Goal: Task Accomplishment & Management: Use online tool/utility

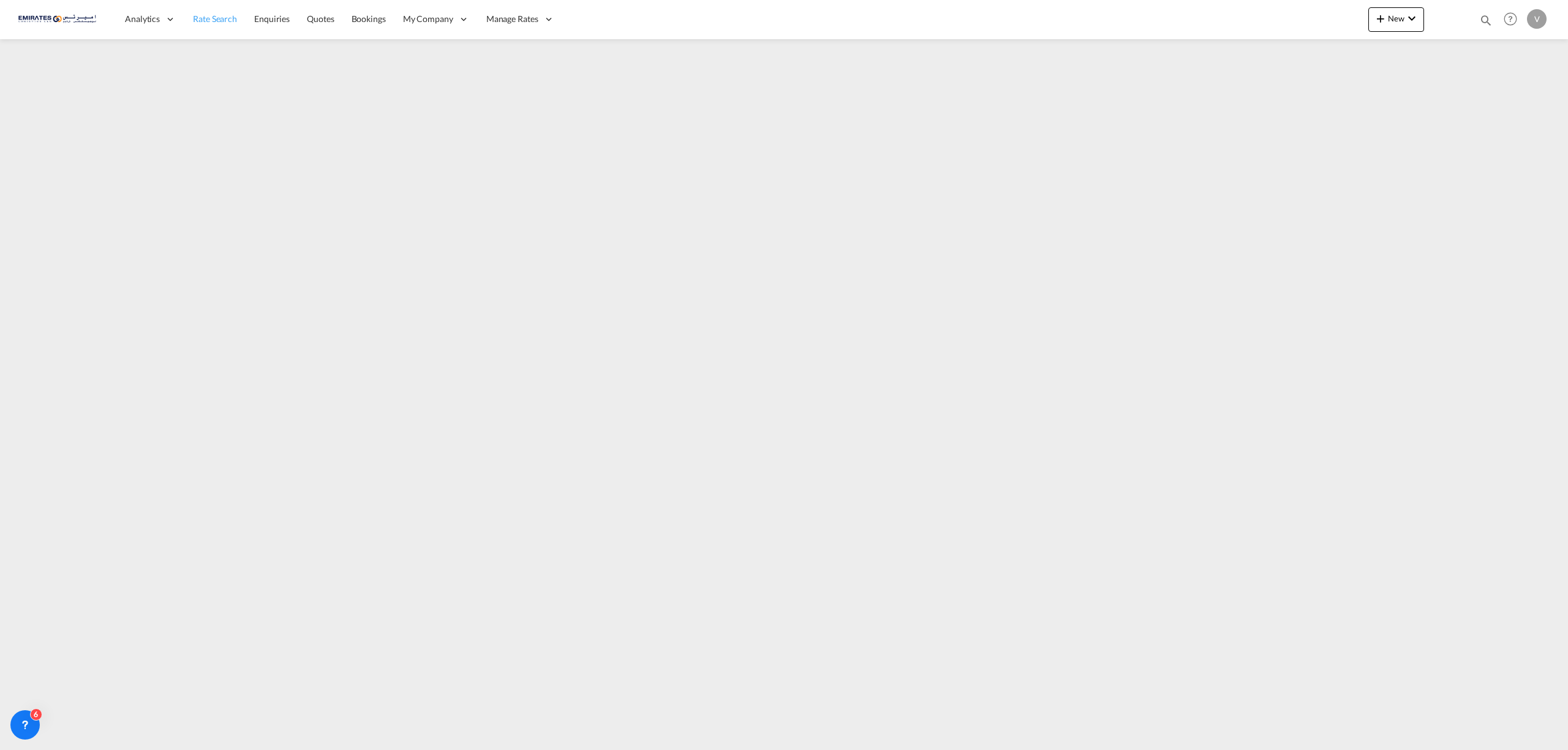
click at [223, 14] on span "Rate Search" at bounding box center [214, 19] width 44 height 10
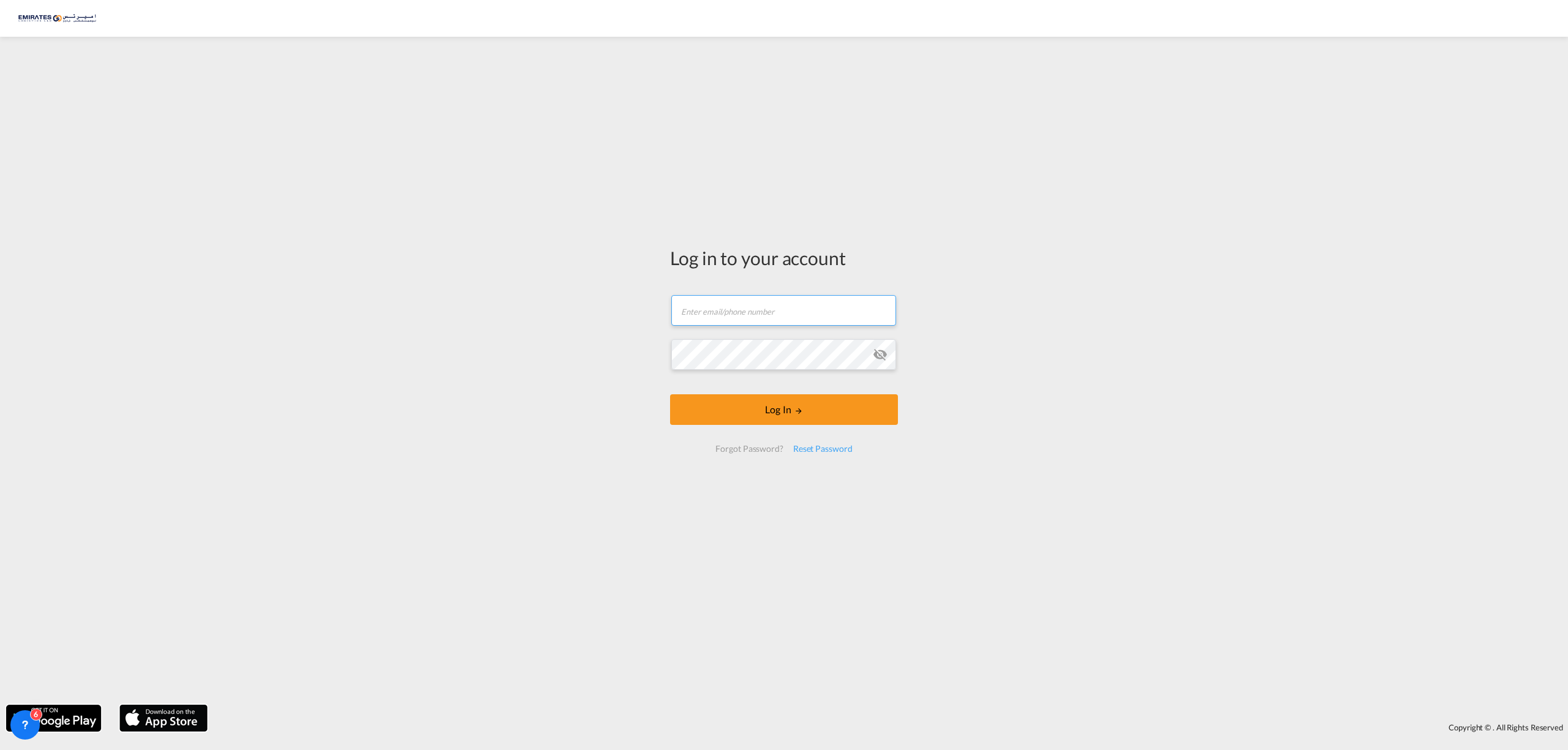
type input "[EMAIL_ADDRESS][DOMAIN_NAME]"
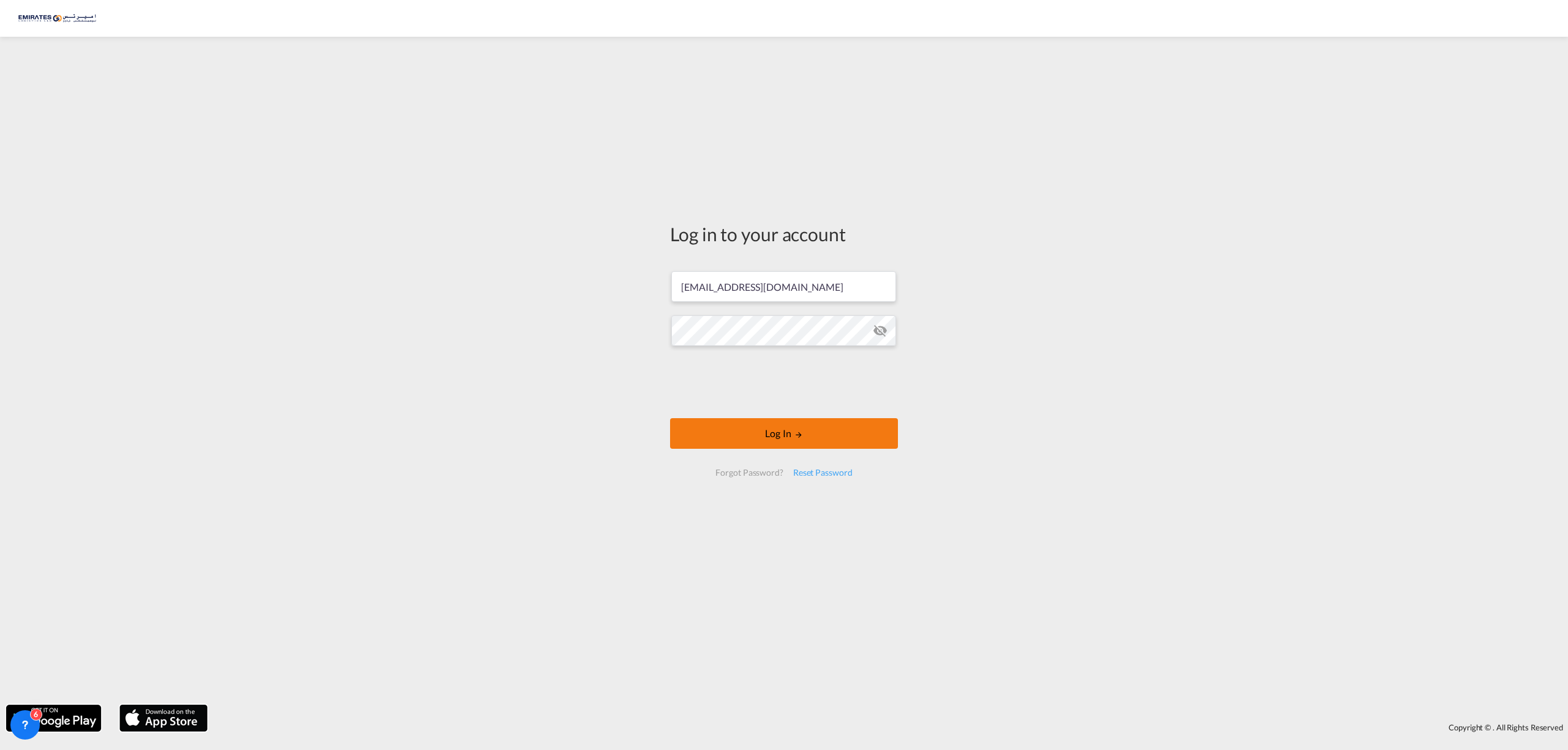
click at [810, 413] on form "[EMAIL_ADDRESS][DOMAIN_NAME] Log In Forgot Password? Reset Password" at bounding box center [784, 374] width 228 height 230
click at [795, 429] on button "Log In" at bounding box center [784, 434] width 228 height 31
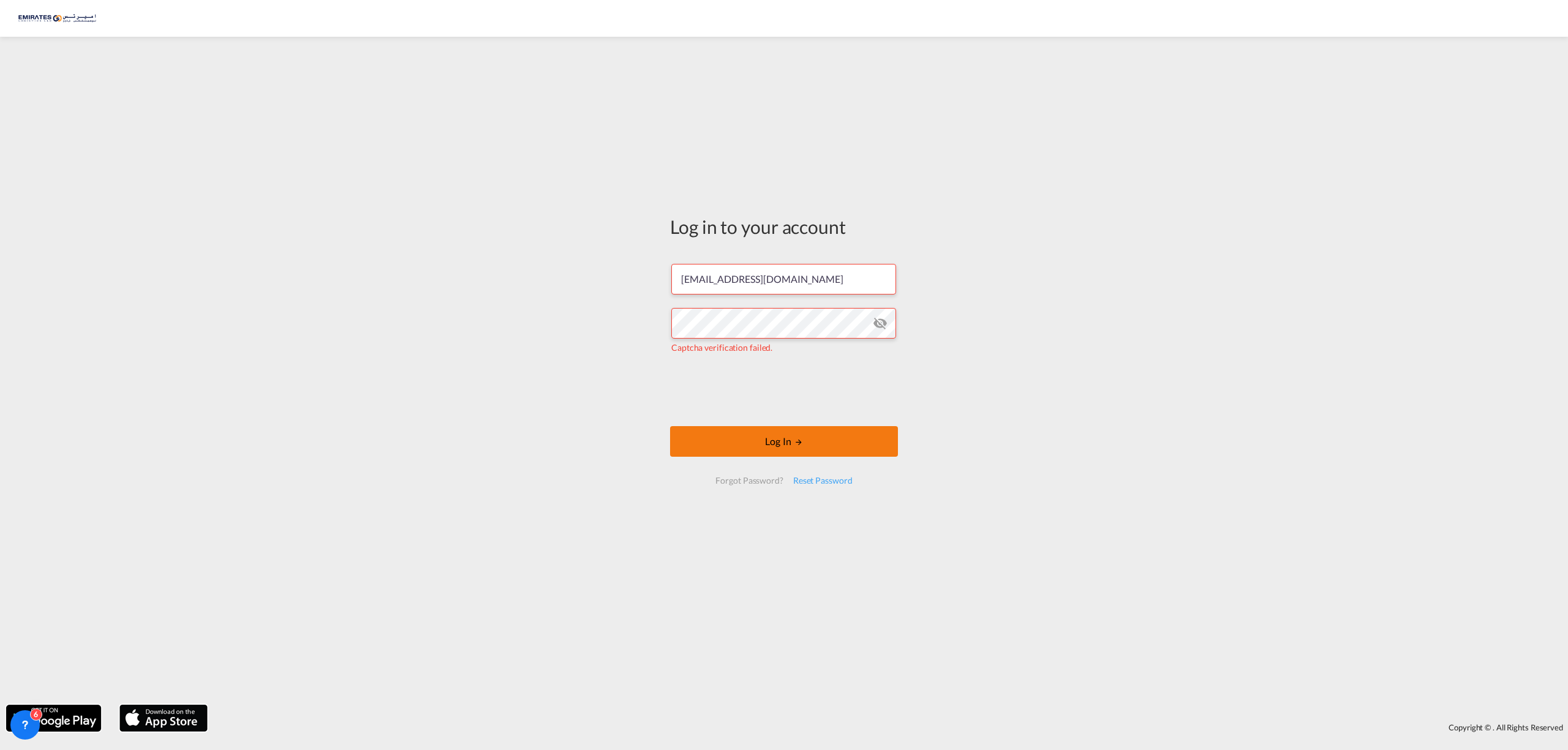
click at [780, 445] on button "Log In" at bounding box center [784, 441] width 228 height 31
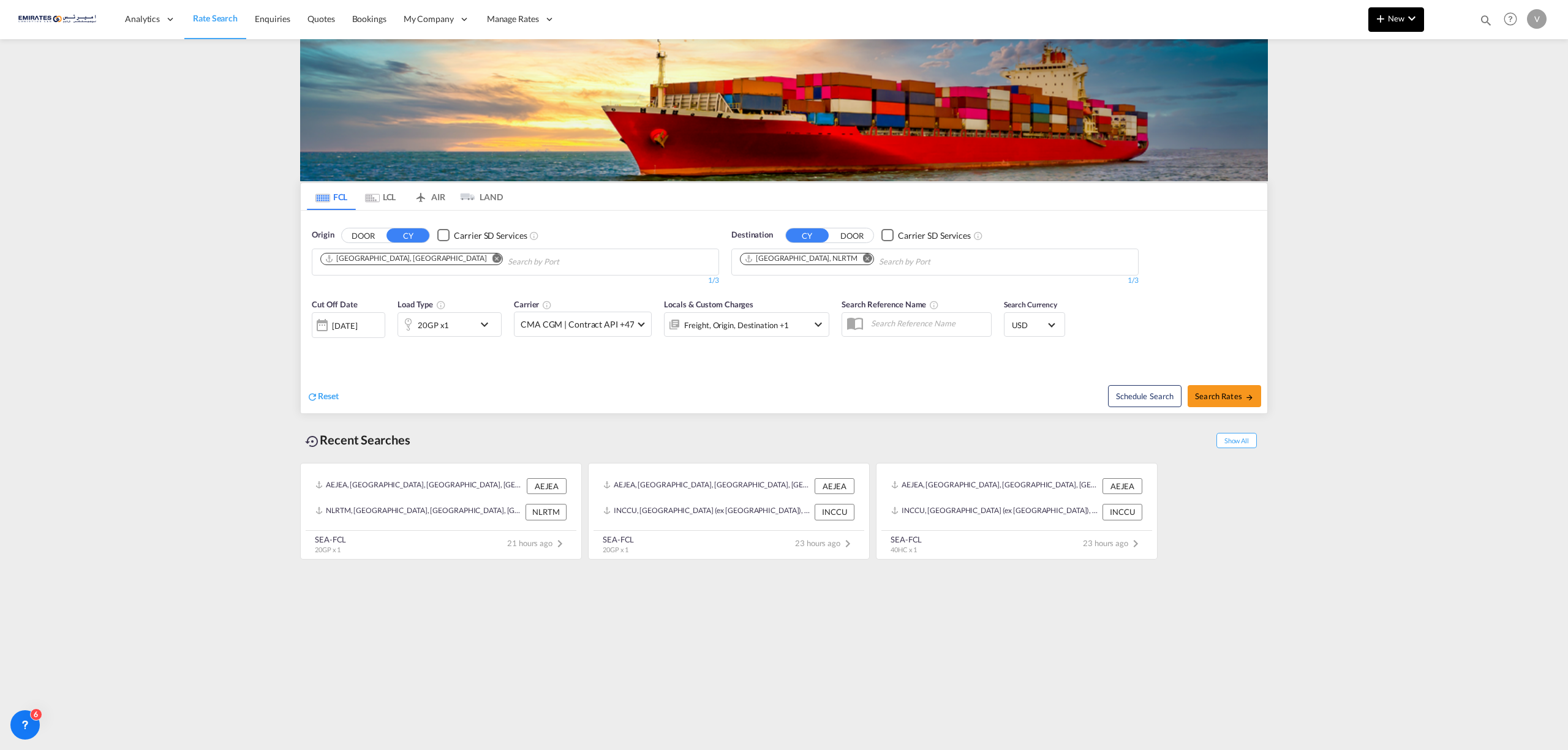
click at [1391, 21] on span "New" at bounding box center [1396, 18] width 46 height 9
click at [1453, 91] on span "Ratesheet" at bounding box center [1446, 92] width 14 height 25
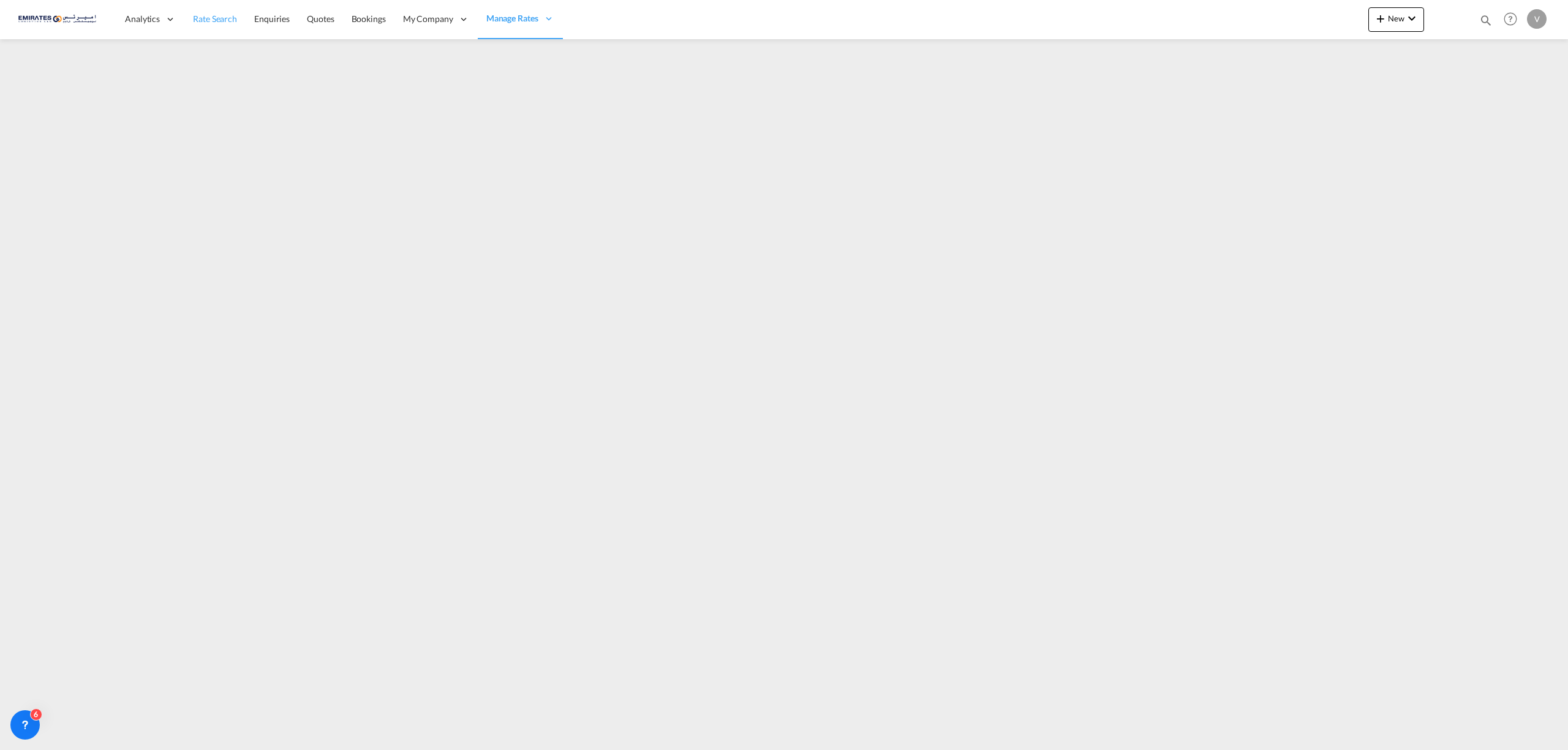
click at [217, 10] on link "Rate Search" at bounding box center [214, 19] width 61 height 39
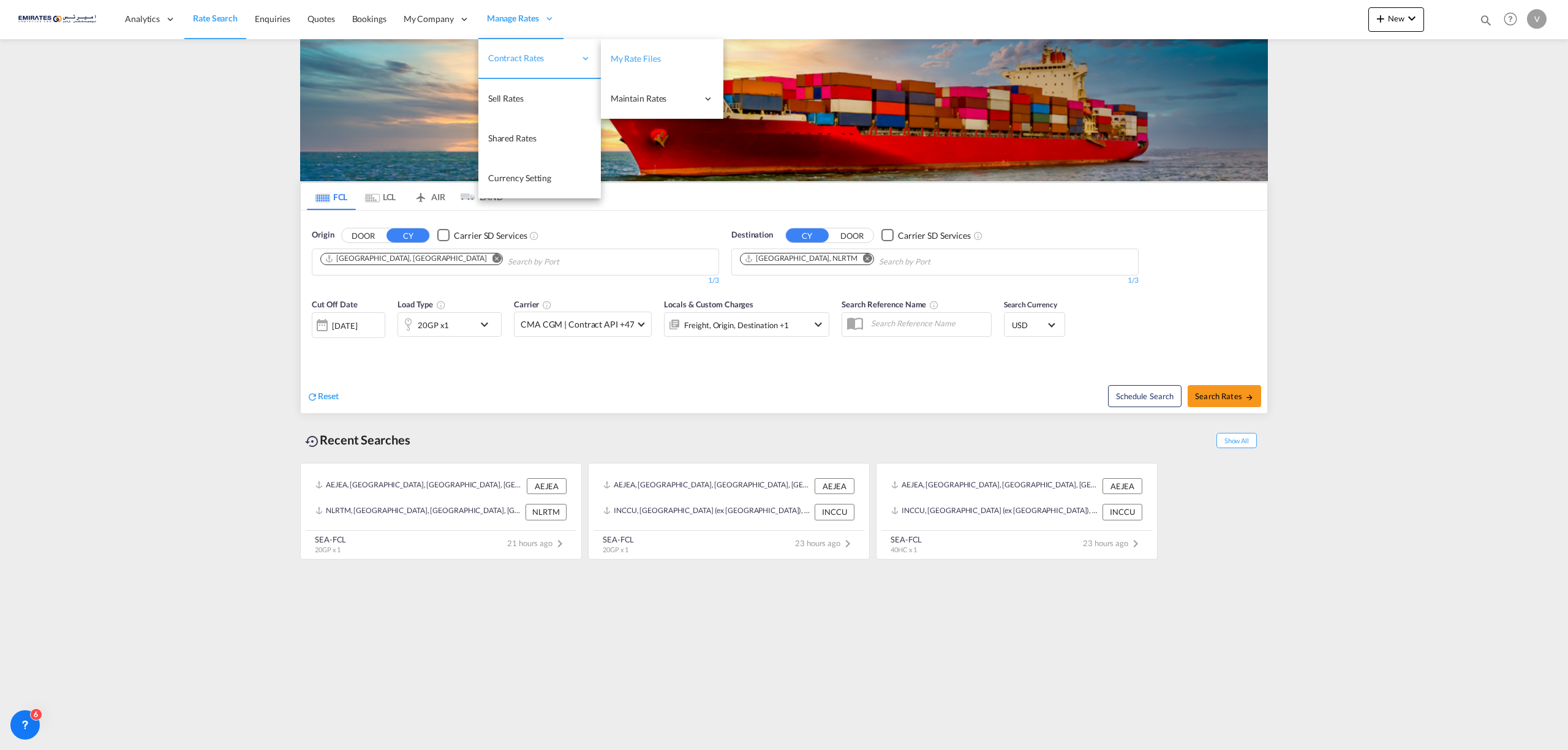
click at [628, 60] on span "My Rate Files" at bounding box center [636, 58] width 51 height 10
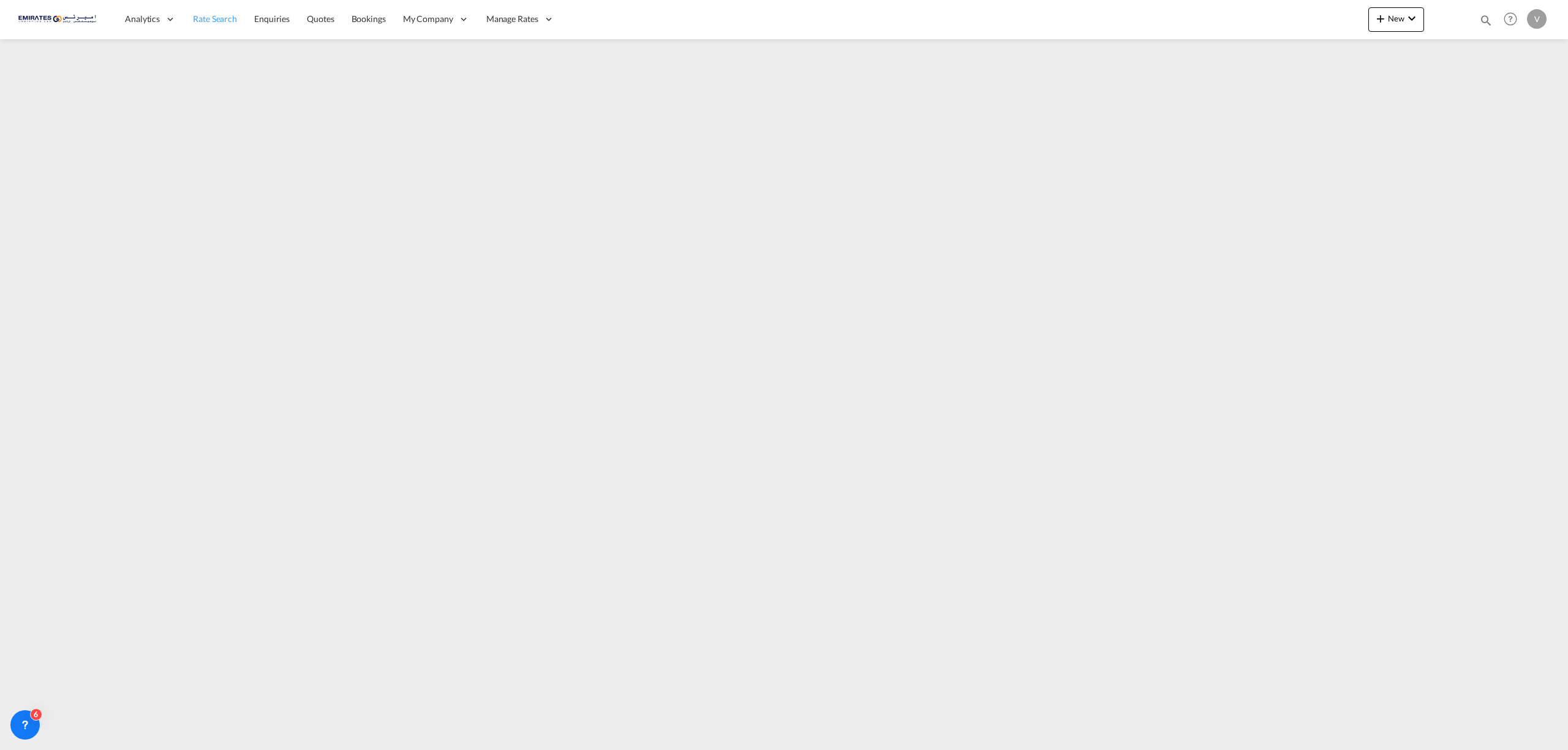
click at [211, 21] on span "Rate Search" at bounding box center [214, 19] width 44 height 10
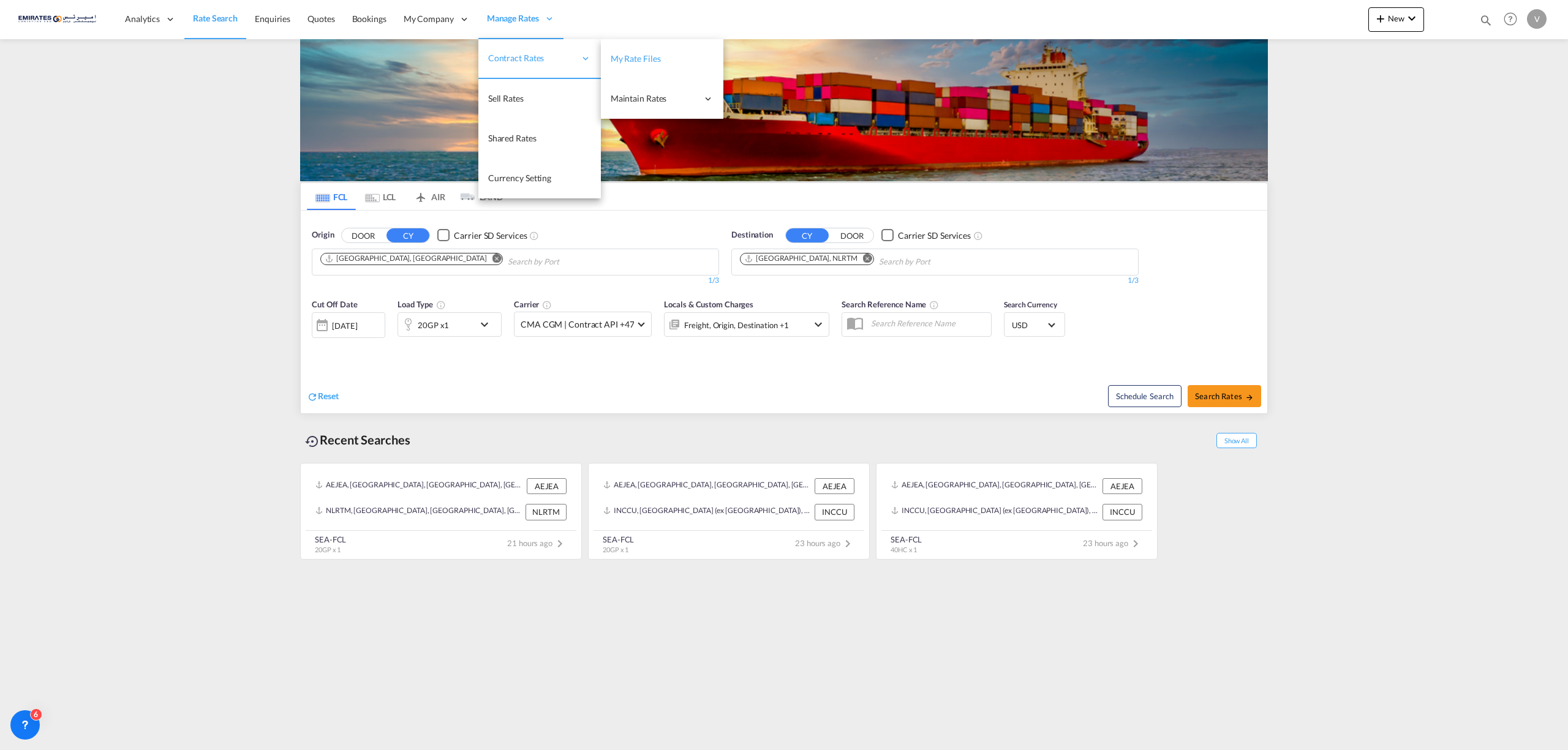
click at [601, 51] on link "My Rate Files" at bounding box center [661, 59] width 123 height 39
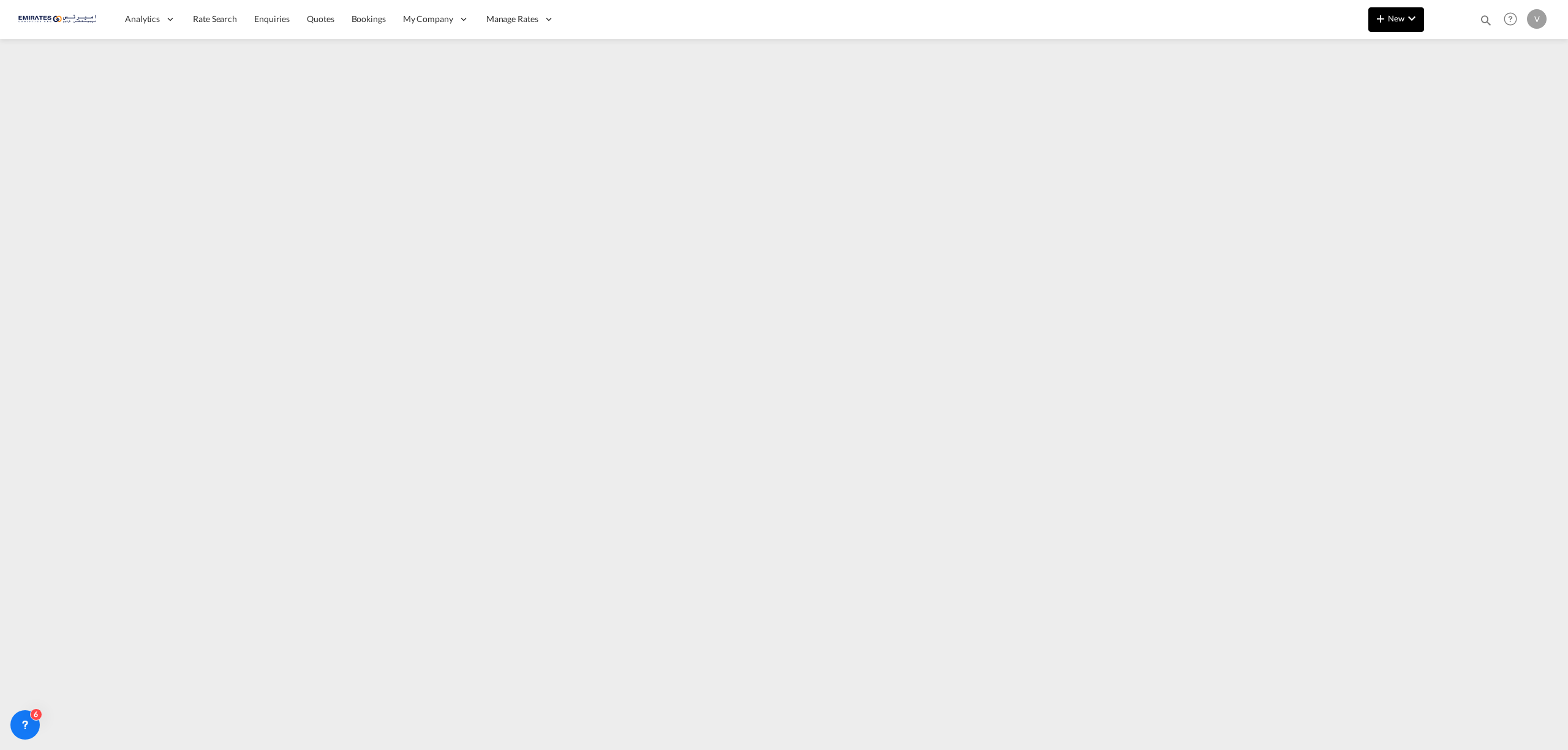
click at [1385, 15] on md-icon "icon-plus 400-fg" at bounding box center [1379, 18] width 15 height 15
click at [1370, 55] on span "Rates" at bounding box center [1364, 51] width 15 height 25
click at [1453, 89] on span "Ratesheet" at bounding box center [1446, 92] width 14 height 25
click at [1501, 736] on iframe at bounding box center [784, 388] width 1568 height 698
